Goal: Register for event/course

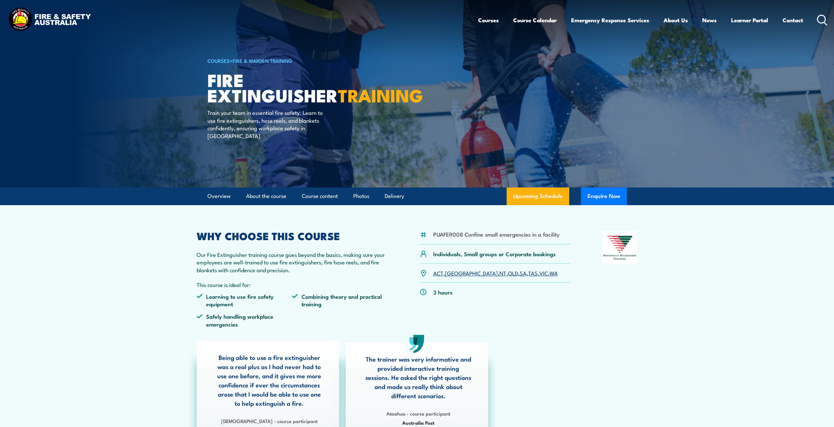
click at [549, 274] on link "WA" at bounding box center [553, 273] width 8 height 8
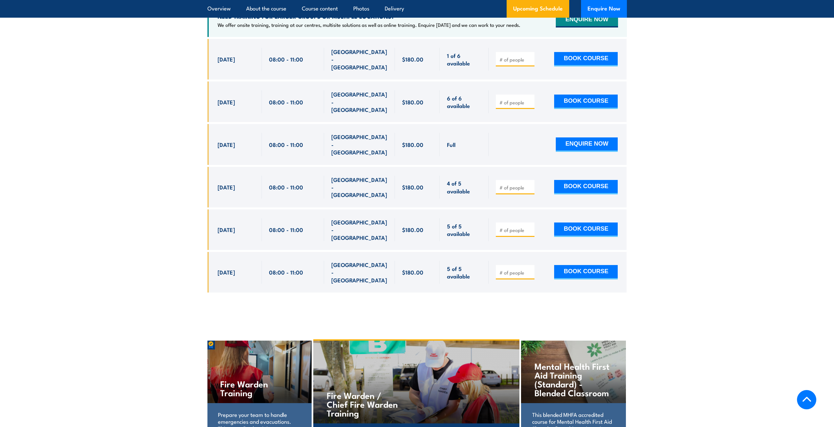
scroll to position [1066, 0]
